Goal: Navigation & Orientation: Find specific page/section

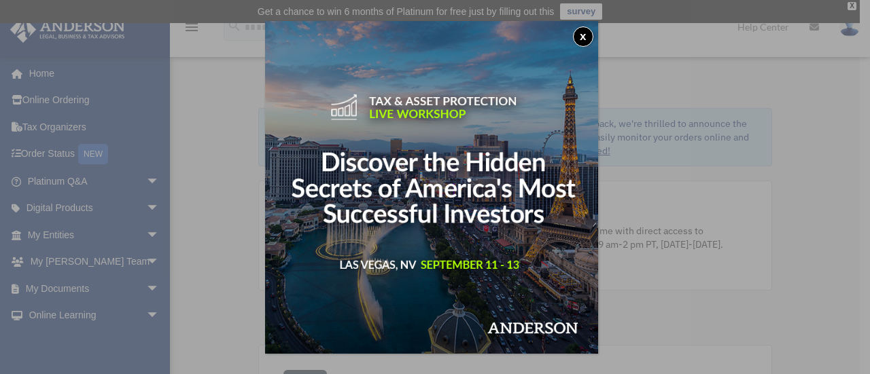
click at [577, 30] on img at bounding box center [431, 187] width 333 height 333
click at [677, 69] on div "x" at bounding box center [435, 187] width 870 height 374
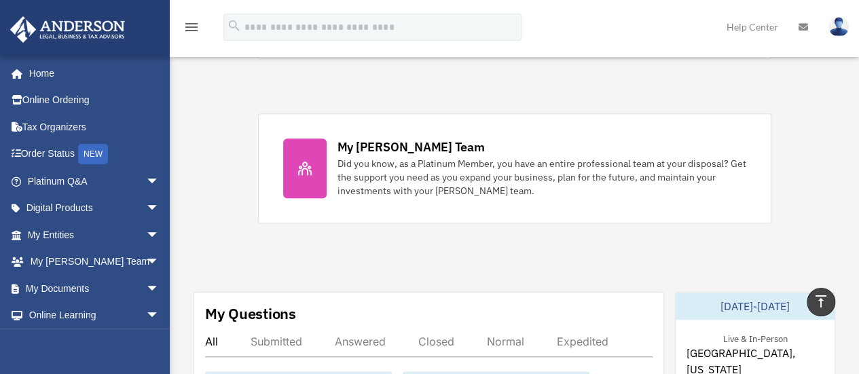
scroll to position [414, 0]
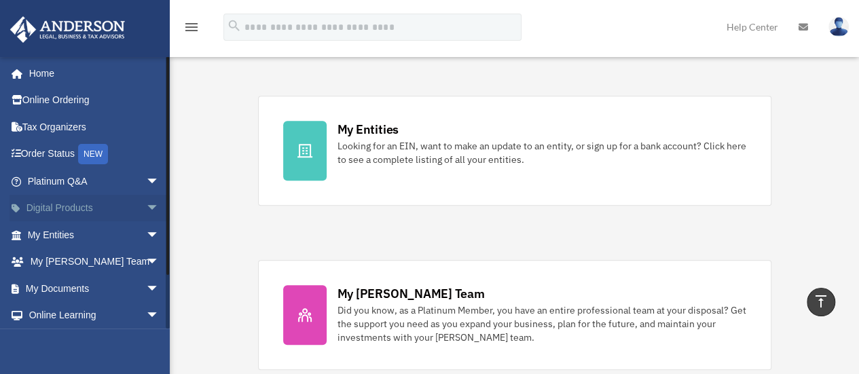
click at [146, 206] on span "arrow_drop_down" at bounding box center [159, 209] width 27 height 28
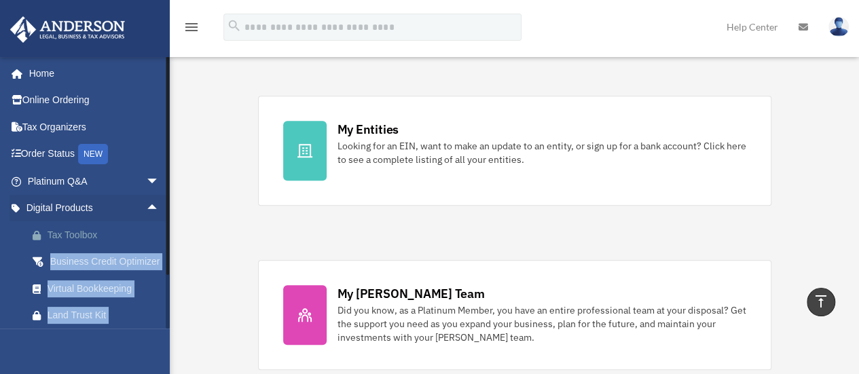
drag, startPoint x: 170, startPoint y: 190, endPoint x: 163, endPoint y: 244, distance: 54.1
click at [92, 232] on div "Tax Toolbox" at bounding box center [105, 235] width 115 height 17
drag, startPoint x: 166, startPoint y: 248, endPoint x: 156, endPoint y: 348, distance: 101.0
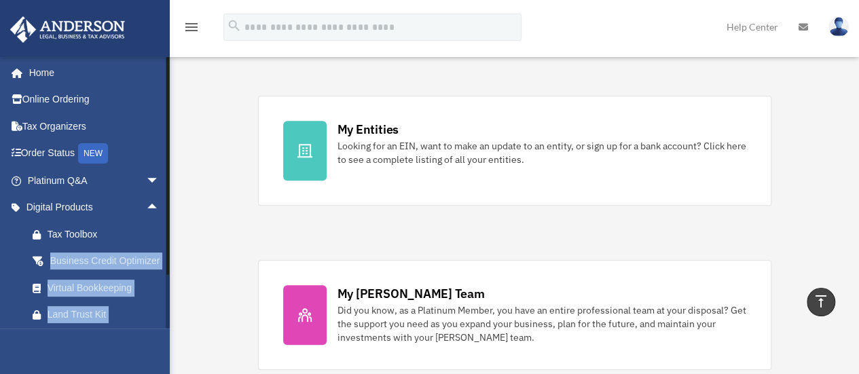
click at [156, 348] on div "hello@natashabenjamin.com Sign Out hello@natashabenjamin.com Home Online Orderi…" at bounding box center [85, 243] width 170 height 374
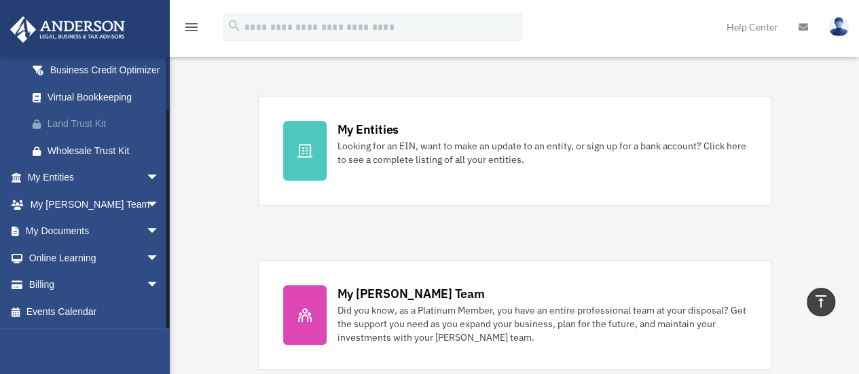
click at [84, 123] on div "Land Trust Kit" at bounding box center [105, 123] width 115 height 17
click at [146, 177] on span "arrow_drop_down" at bounding box center [159, 178] width 27 height 28
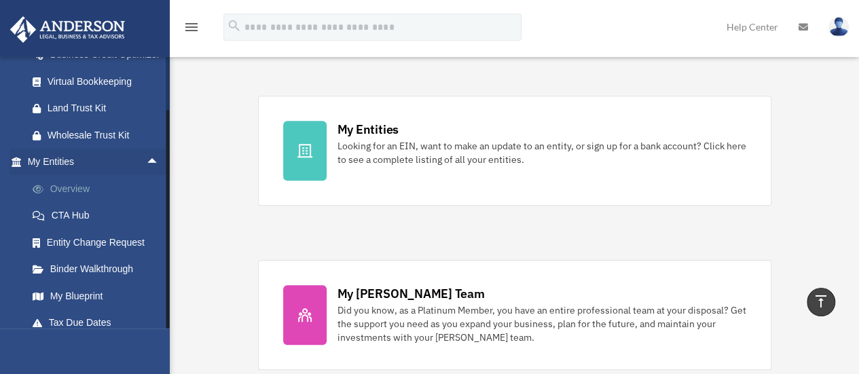
click at [77, 202] on link "Overview" at bounding box center [99, 188] width 161 height 27
click at [70, 202] on link "Overview" at bounding box center [99, 188] width 161 height 27
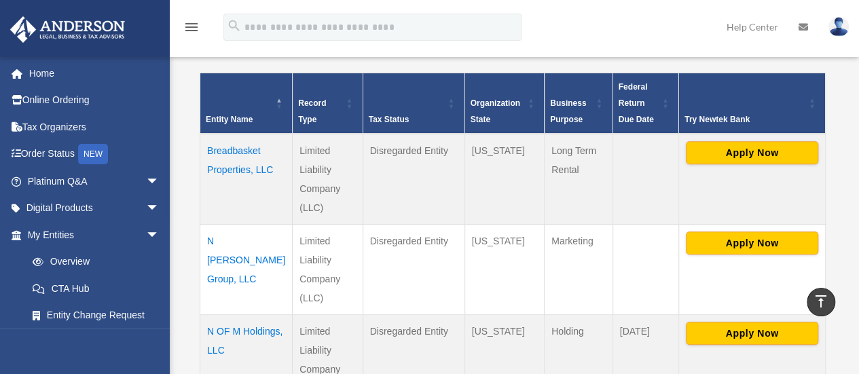
scroll to position [296, 0]
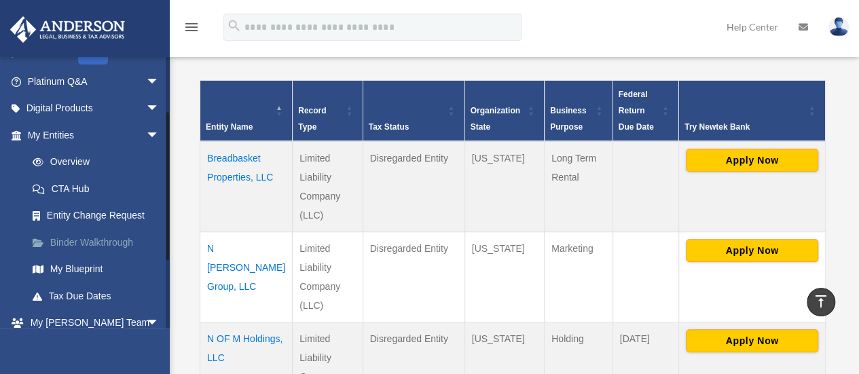
drag, startPoint x: 166, startPoint y: 183, endPoint x: 159, endPoint y: 245, distance: 62.3
click at [159, 245] on div "[EMAIL_ADDRESS][DOMAIN_NAME] Sign Out [EMAIL_ADDRESS][DOMAIN_NAME] Home Online …" at bounding box center [85, 192] width 170 height 272
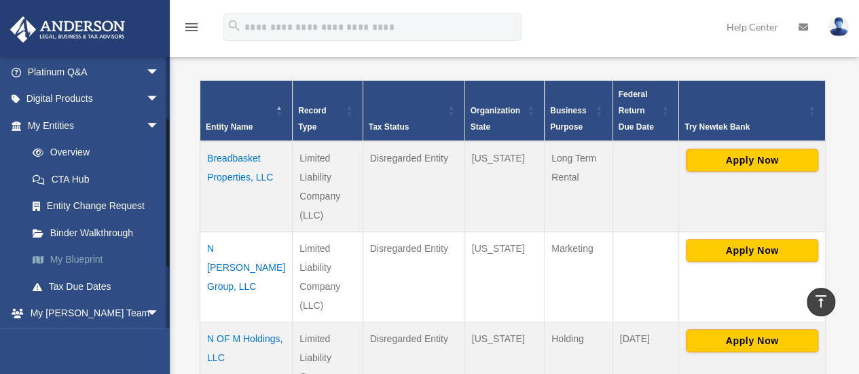
click at [111, 256] on link "My Blueprint" at bounding box center [99, 260] width 161 height 27
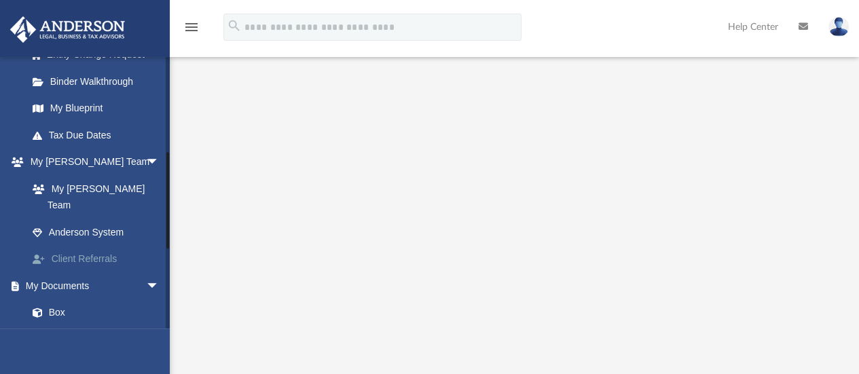
scroll to position [253, 0]
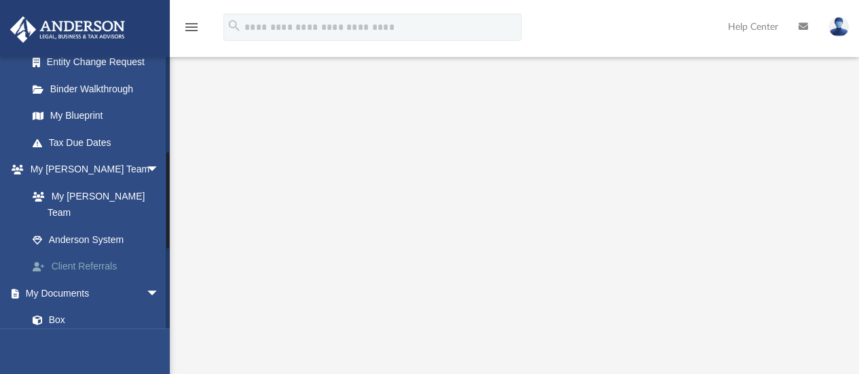
drag, startPoint x: 168, startPoint y: 145, endPoint x: 153, endPoint y: 236, distance: 93.0
click at [153, 236] on div "[EMAIL_ADDRESS][DOMAIN_NAME] Sign Out [EMAIL_ADDRESS][DOMAIN_NAME] Home Online …" at bounding box center [85, 192] width 170 height 272
